Goal: Use online tool/utility: Utilize a website feature to perform a specific function

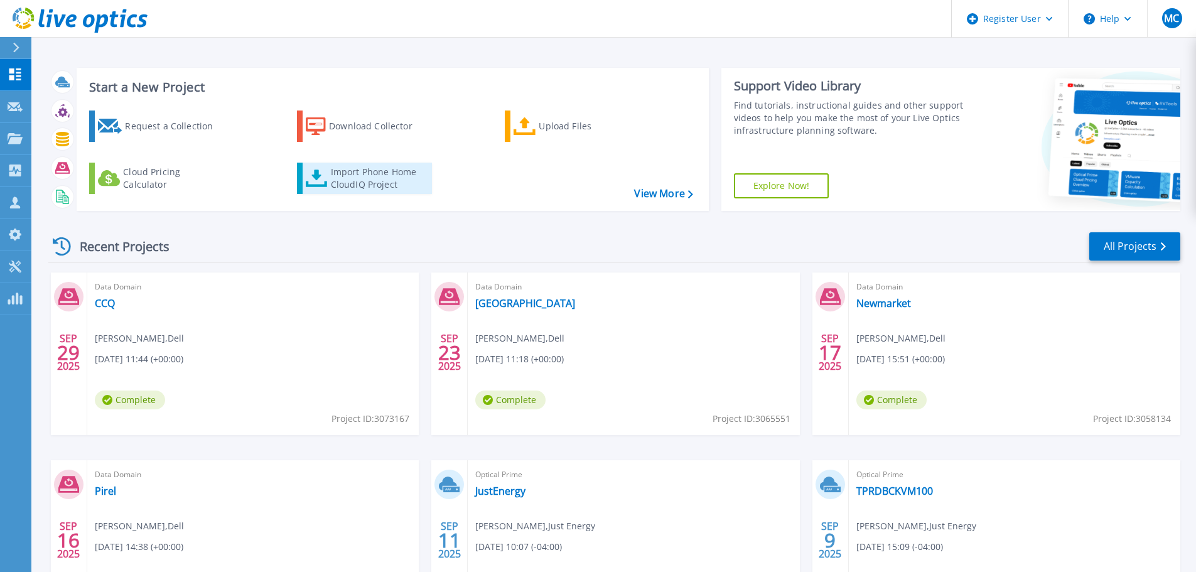
click at [358, 181] on div "Import Phone Home CloudIQ Project" at bounding box center [380, 178] width 98 height 25
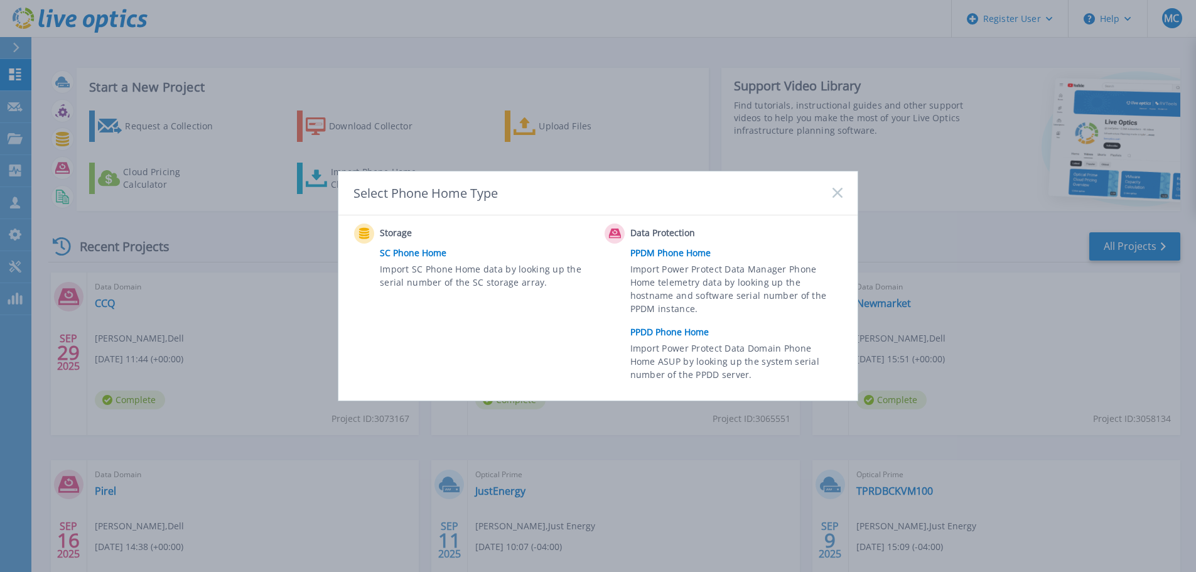
click at [661, 335] on link "PPDD Phone Home" at bounding box center [739, 332] width 218 height 19
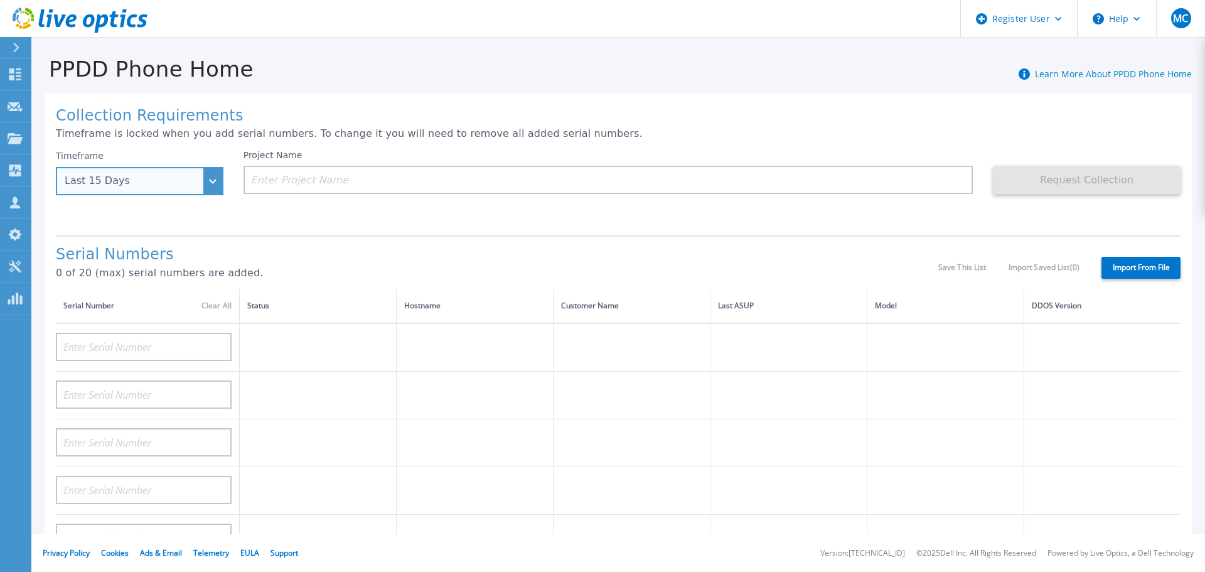
click at [155, 184] on div "Last 15 Days" at bounding box center [133, 180] width 136 height 11
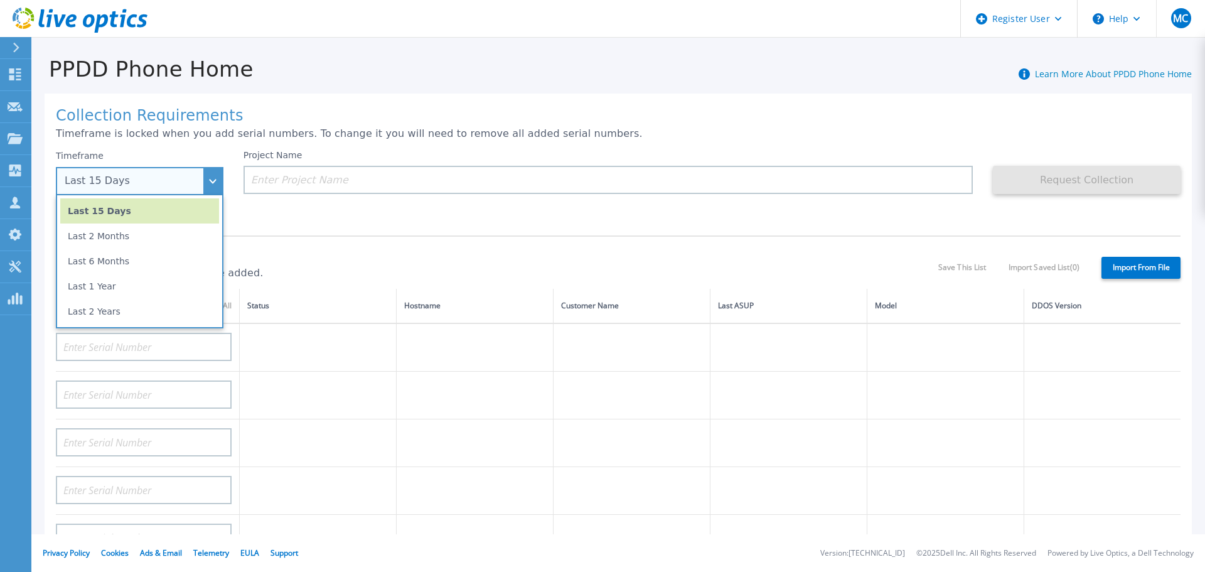
click at [127, 315] on li "Last 2 Years" at bounding box center [139, 311] width 159 height 25
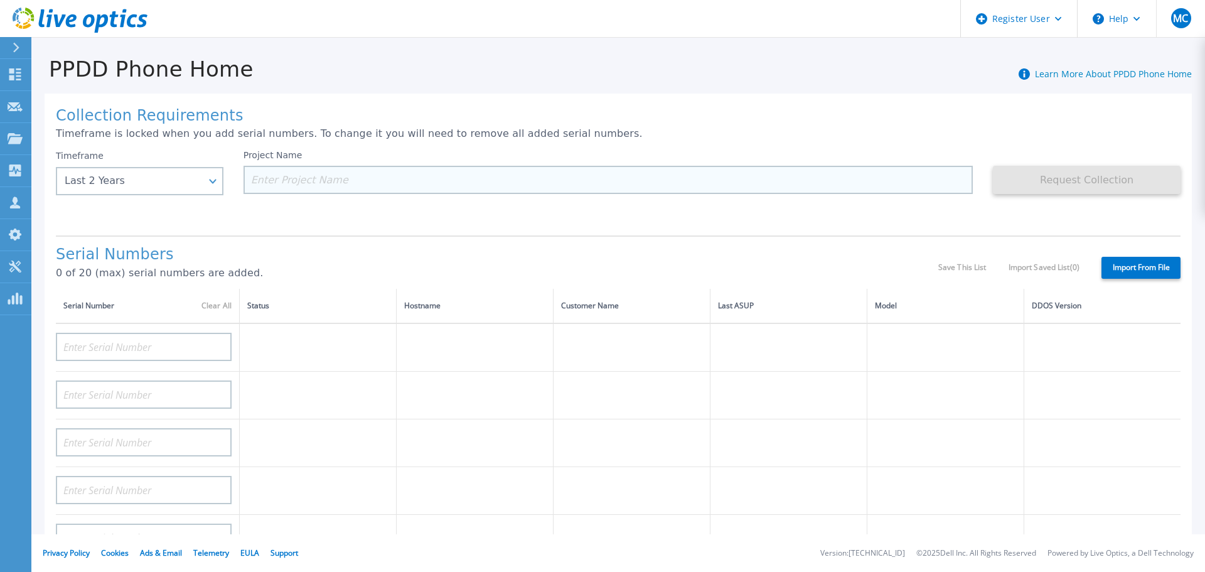
click at [272, 178] on input at bounding box center [609, 180] width 730 height 28
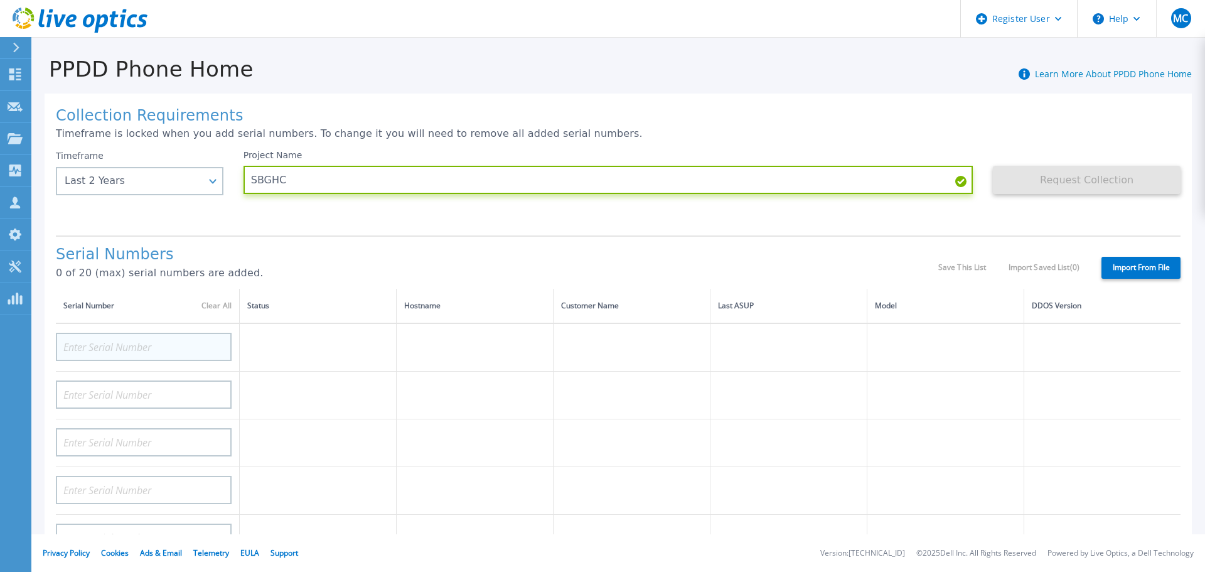
type input "SBGHC"
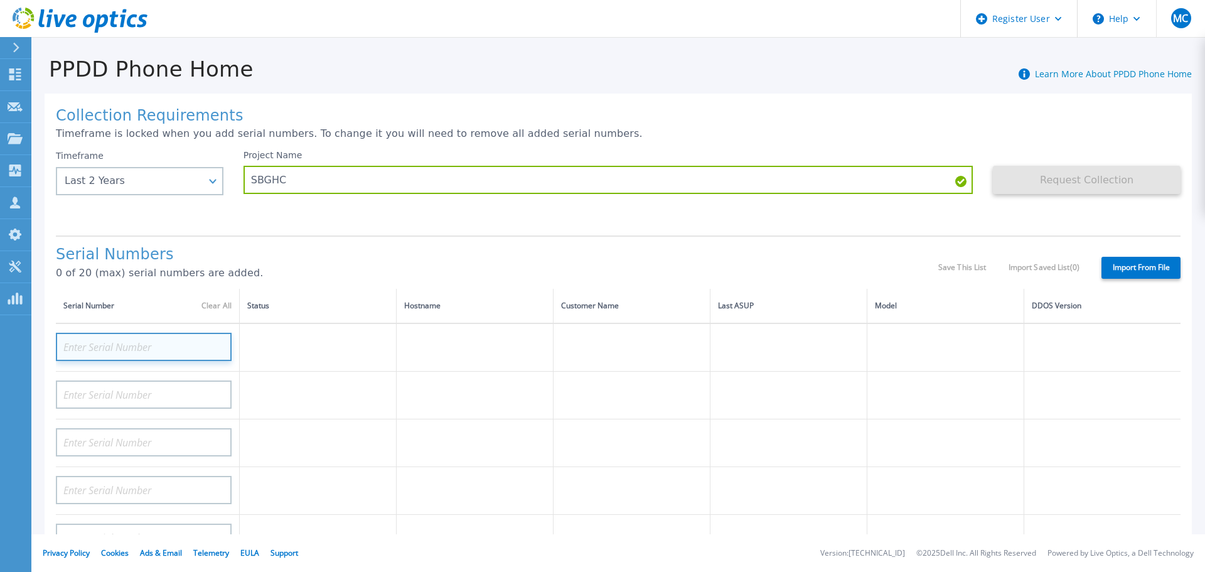
click at [169, 352] on input at bounding box center [144, 347] width 176 height 28
paste input "APM00200815555"
type input "APM00200815555"
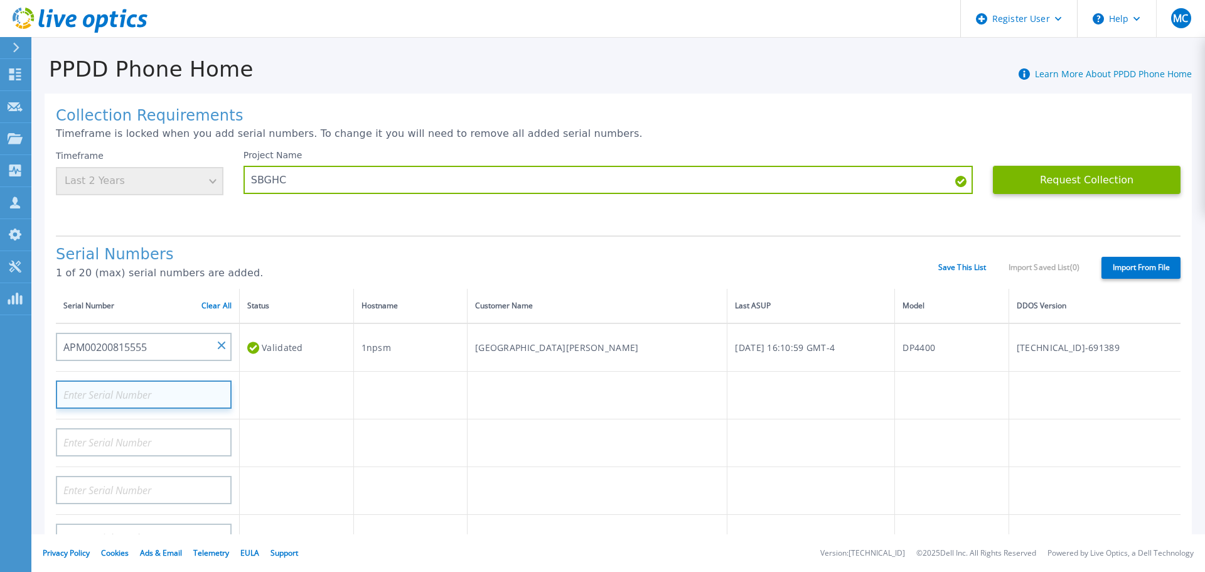
click at [154, 397] on input at bounding box center [144, 394] width 176 height 28
paste input "APM00200815556"
type input "APM00200815556"
click at [87, 390] on input "APM00200815556" at bounding box center [144, 394] width 176 height 28
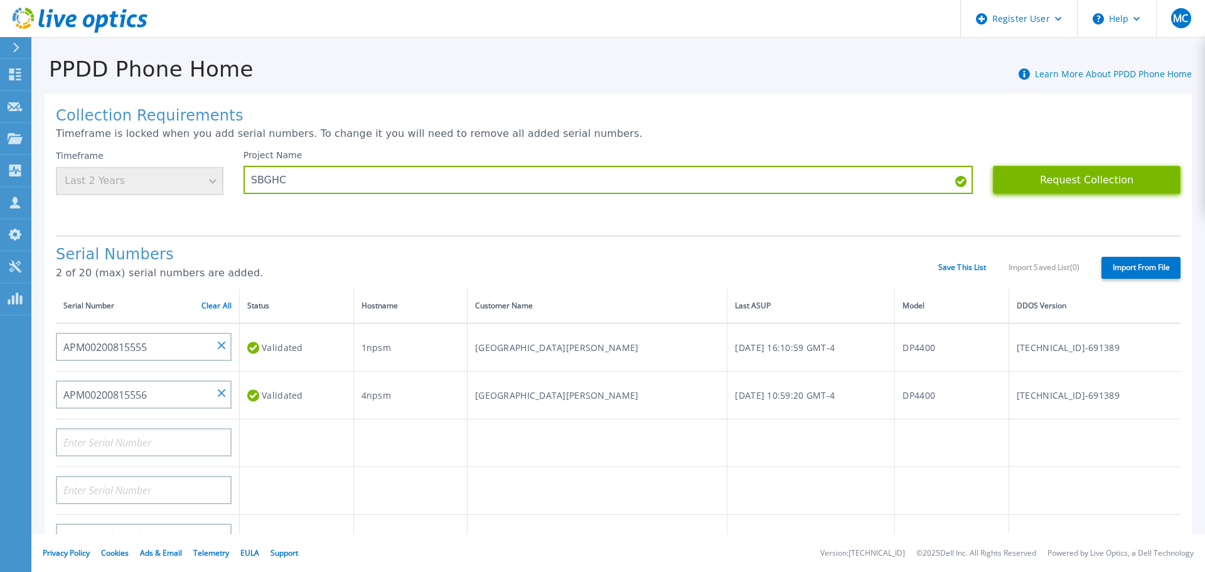
click at [1060, 182] on button "Request Collection" at bounding box center [1087, 180] width 188 height 28
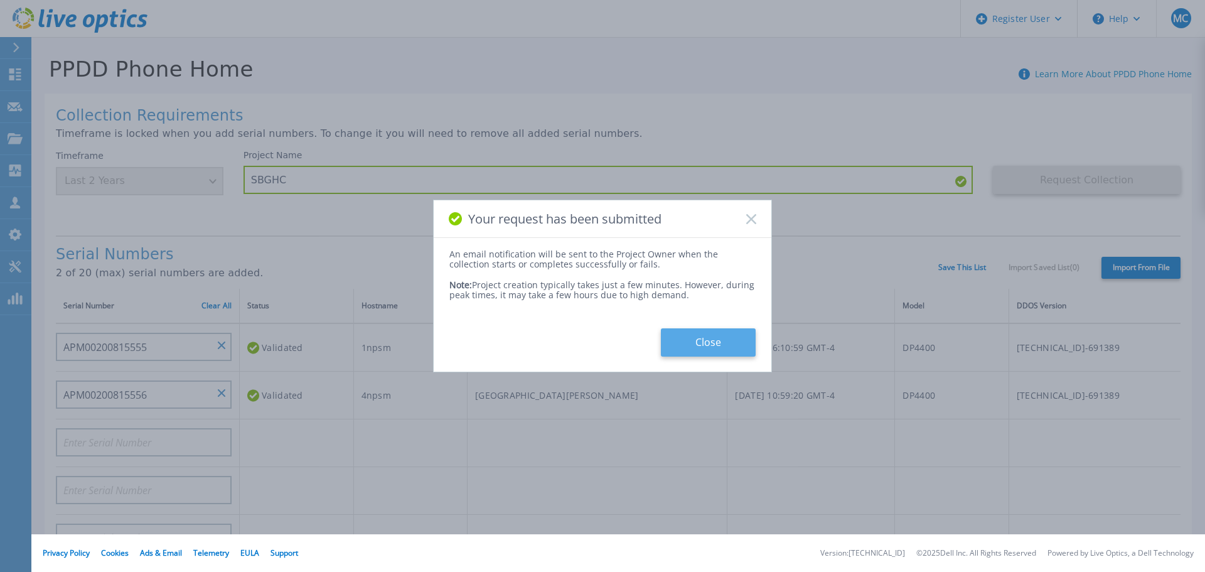
click at [701, 347] on button "Close" at bounding box center [708, 342] width 95 height 28
